Goal: Navigation & Orientation: Find specific page/section

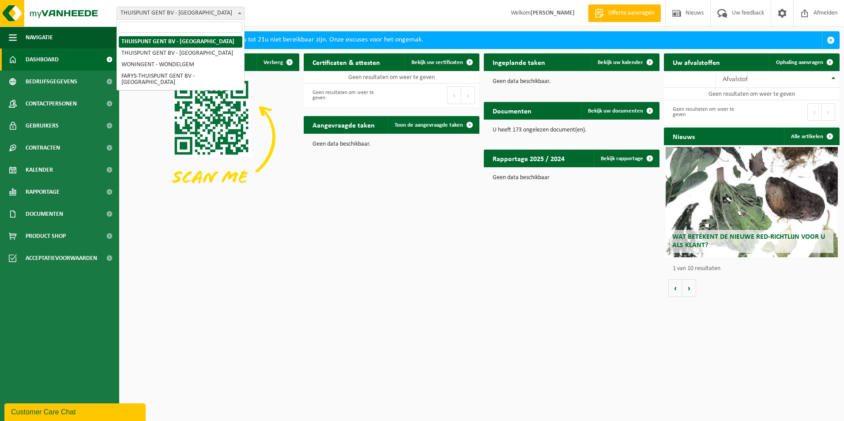
click at [218, 12] on span "THUISPUNT GENT BV - [GEOGRAPHIC_DATA]" at bounding box center [180, 13] width 127 height 12
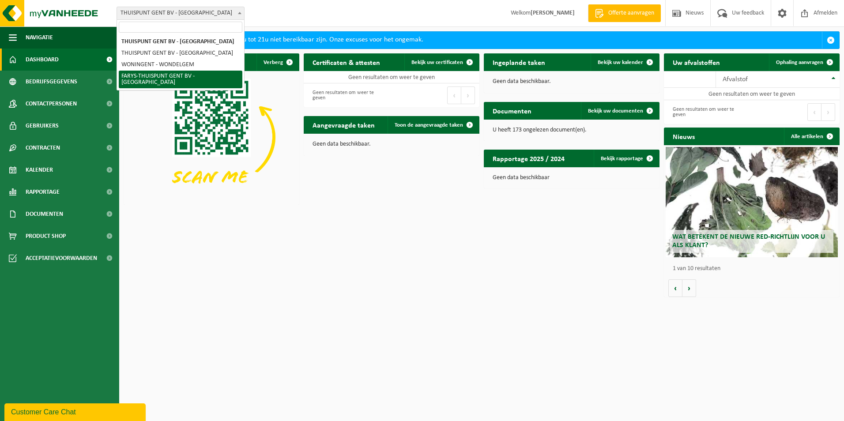
select select "126076"
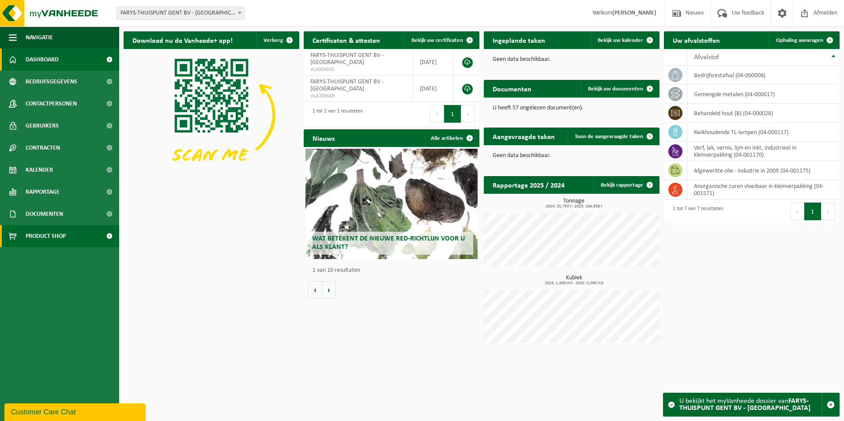
click at [104, 240] on span at bounding box center [109, 236] width 20 height 22
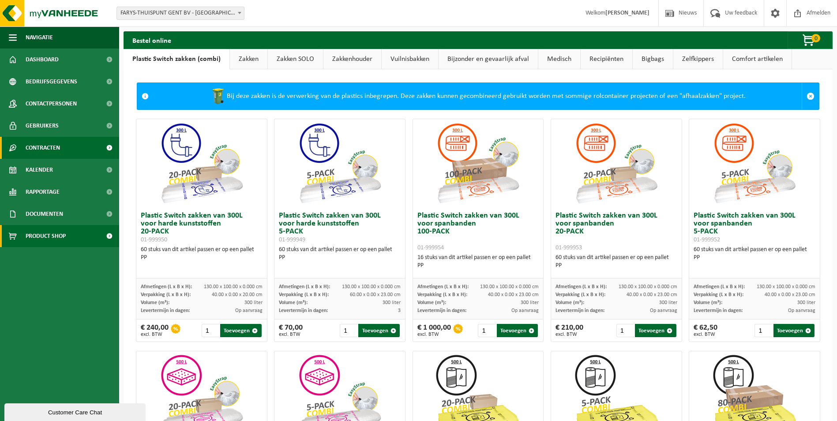
click at [56, 149] on span "Contracten" at bounding box center [43, 148] width 34 height 22
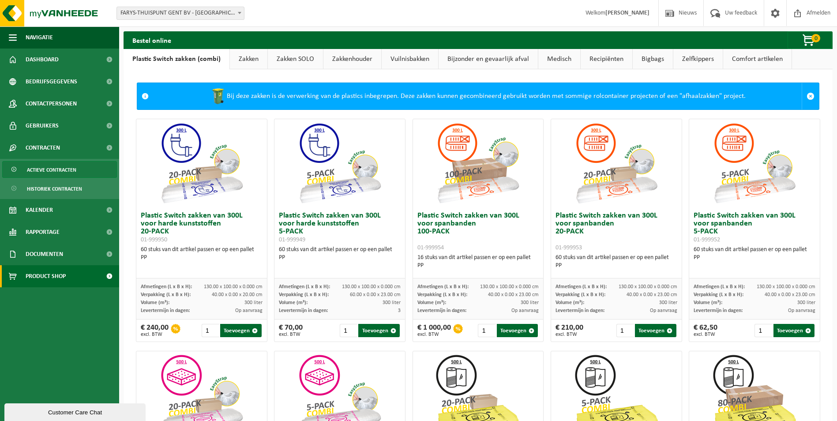
click at [54, 169] on span "Actieve contracten" at bounding box center [51, 170] width 49 height 17
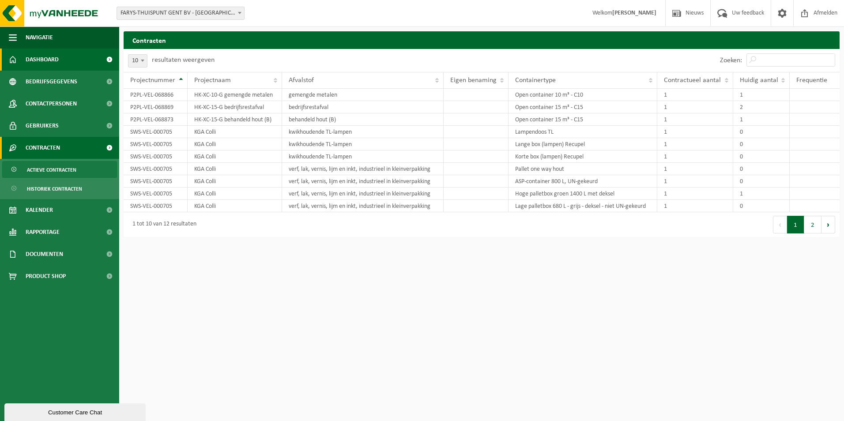
click at [94, 61] on link "Dashboard" at bounding box center [59, 60] width 119 height 22
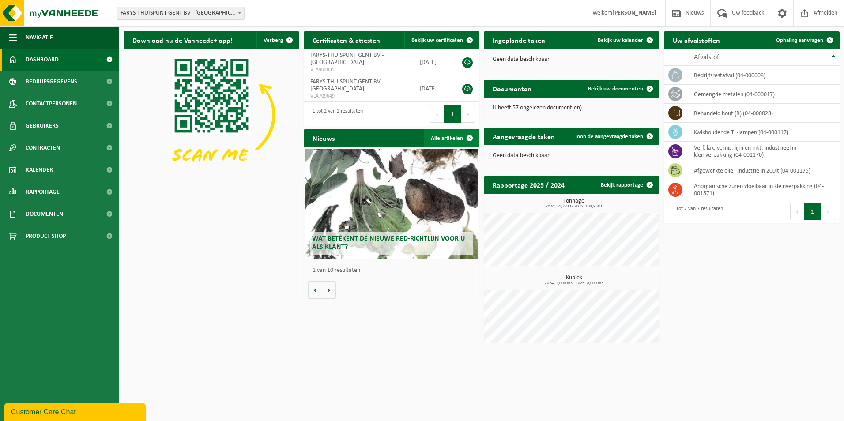
click at [445, 139] on link "Alle artikelen" at bounding box center [451, 138] width 55 height 18
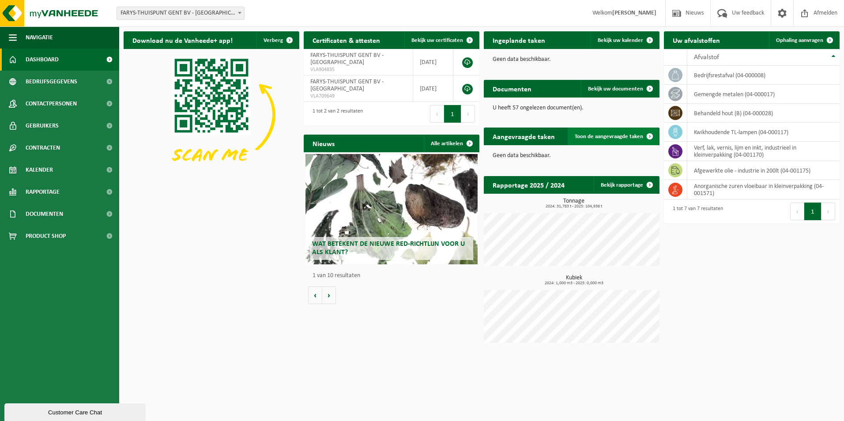
click at [623, 138] on span "Toon de aangevraagde taken" at bounding box center [609, 137] width 68 height 6
